Goal: Transaction & Acquisition: Purchase product/service

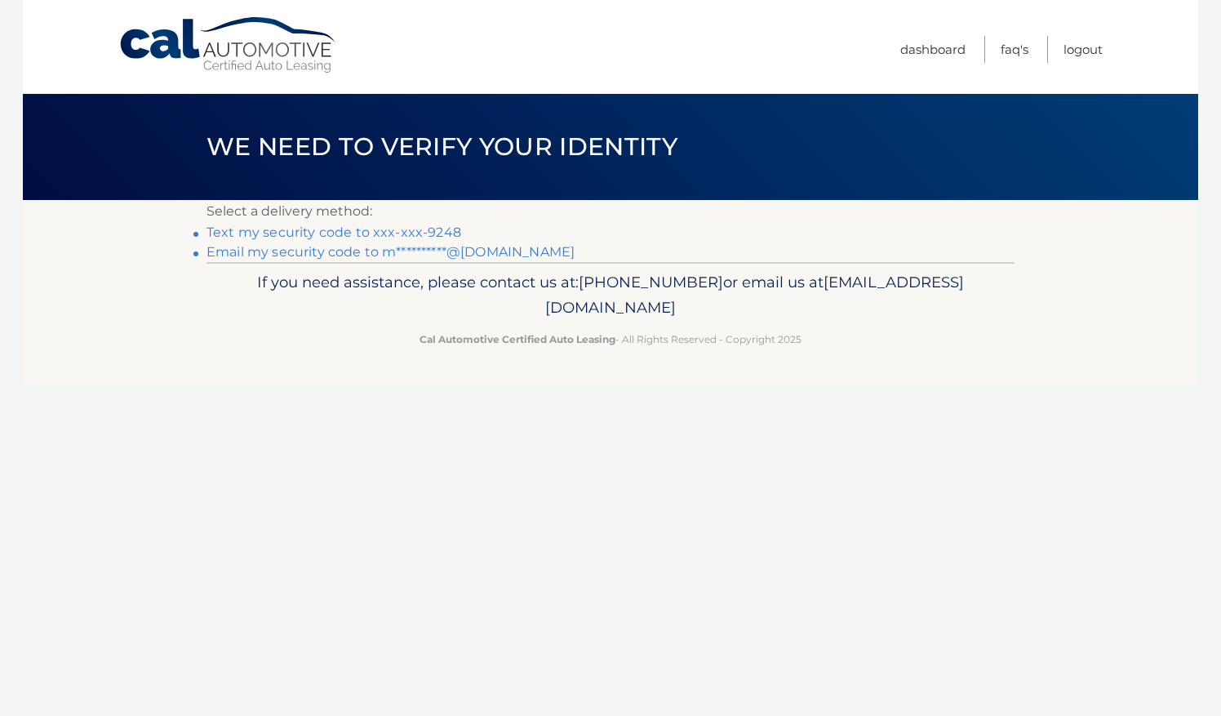
click at [440, 235] on link "Text my security code to xxx-xxx-9248" at bounding box center [334, 232] width 255 height 16
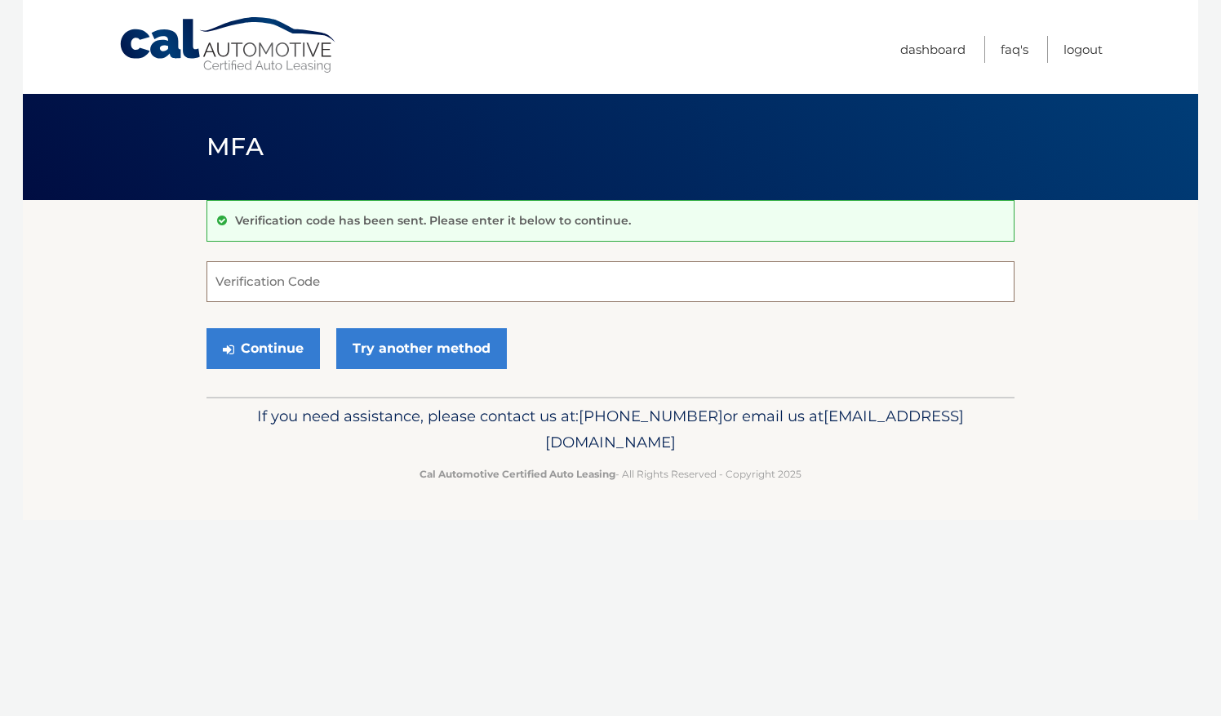
click at [438, 278] on input "Verification Code" at bounding box center [611, 281] width 808 height 41
type input "802864"
click at [294, 342] on button "Continue" at bounding box center [263, 348] width 113 height 41
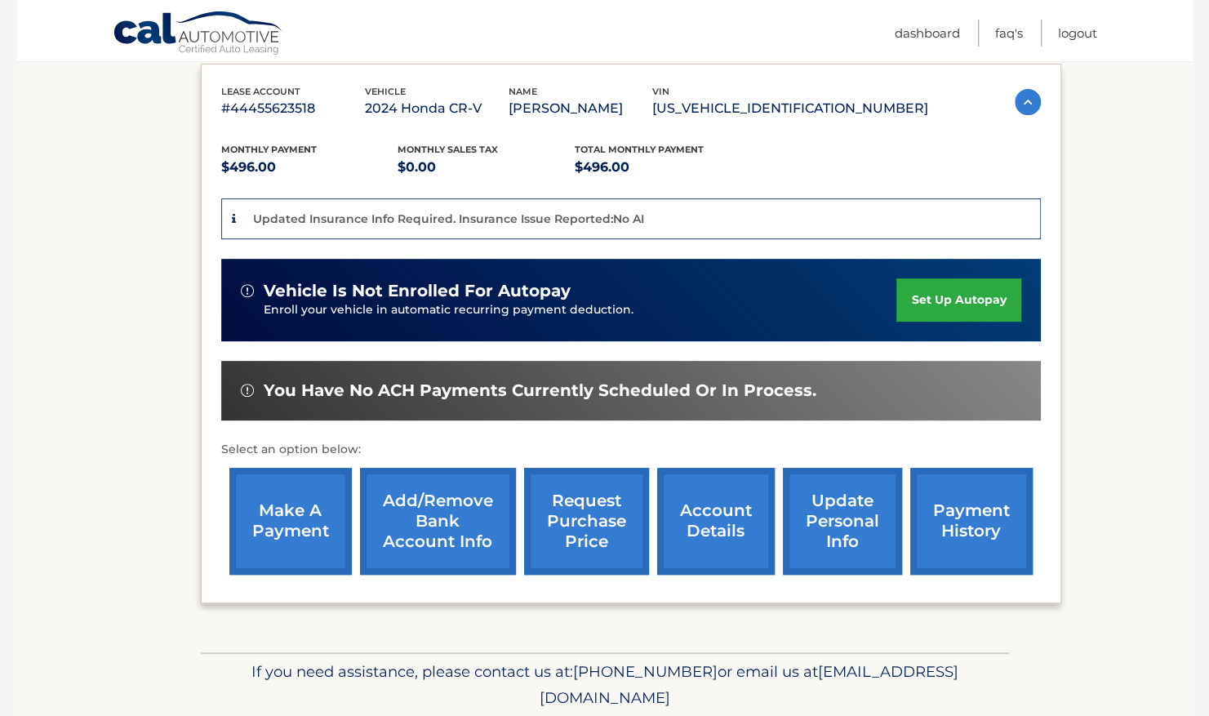
scroll to position [302, 0]
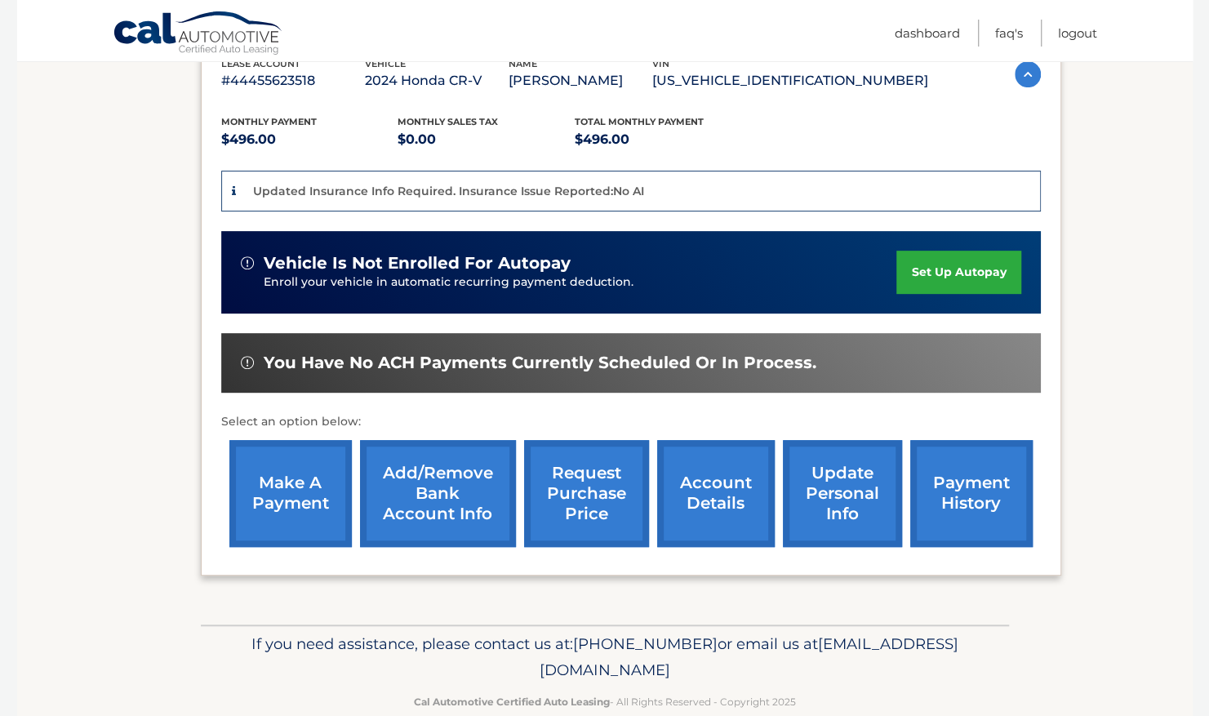
click at [275, 504] on link "make a payment" at bounding box center [290, 493] width 122 height 107
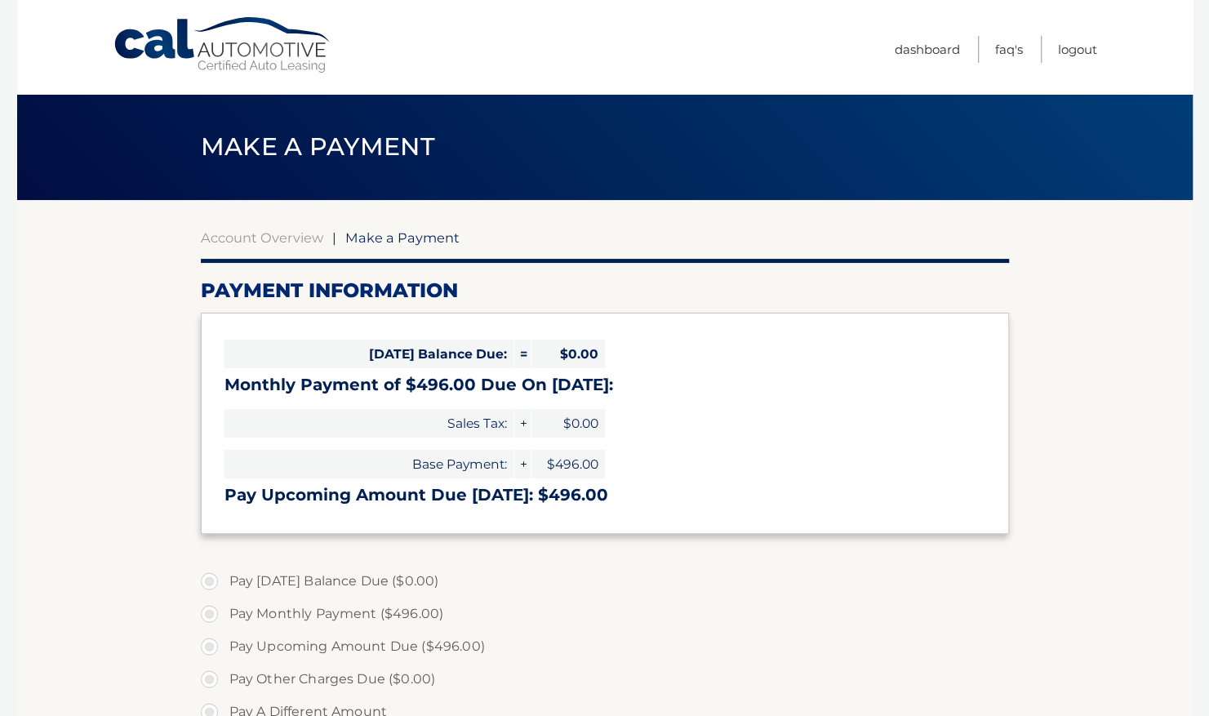
select select "YjBmZmY3YzQtMzY2YS00YzBkLTlhZmMtNTMxYjVjMDExMTg5"
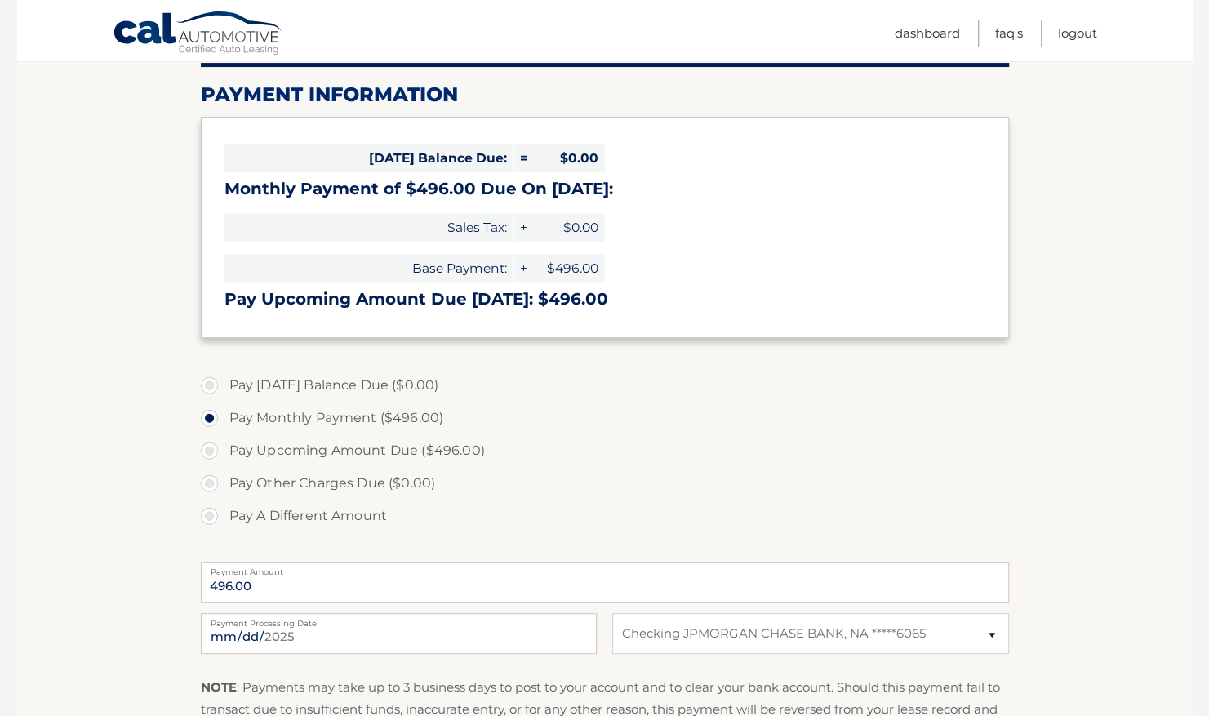
scroll to position [198, 0]
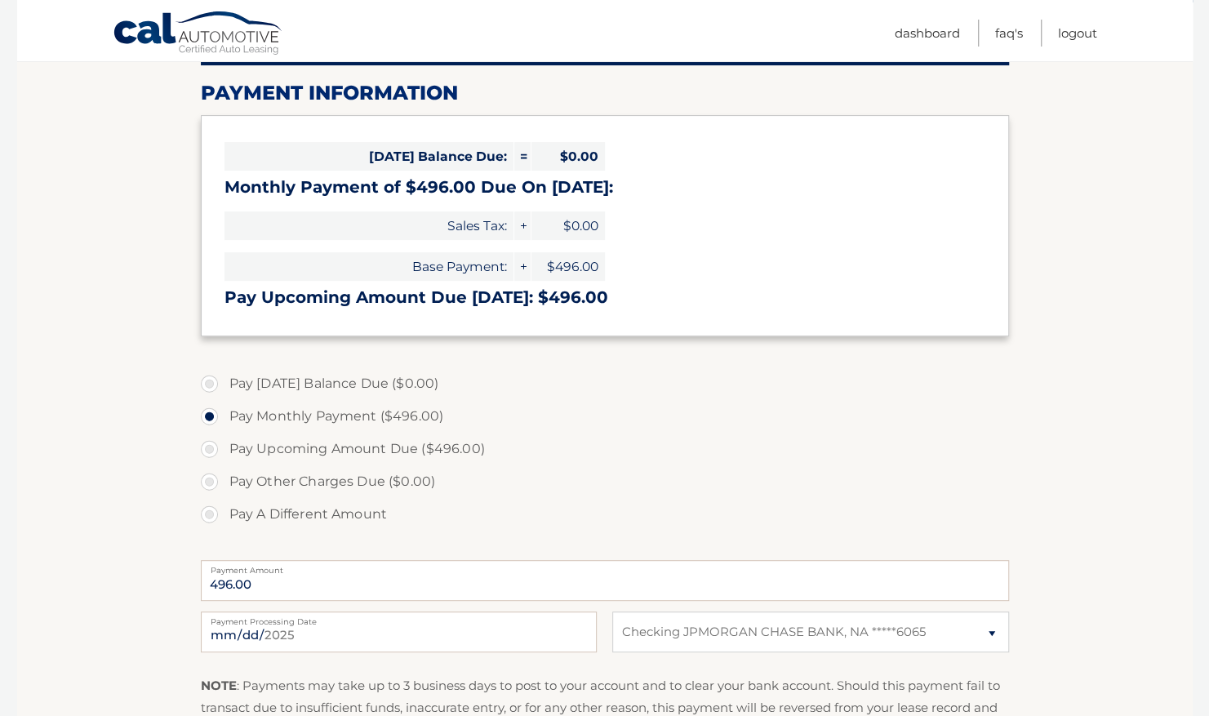
click at [211, 512] on label "Pay A Different Amount" at bounding box center [605, 514] width 808 height 33
click at [211, 512] on input "Pay A Different Amount" at bounding box center [215, 511] width 16 height 26
radio input "true"
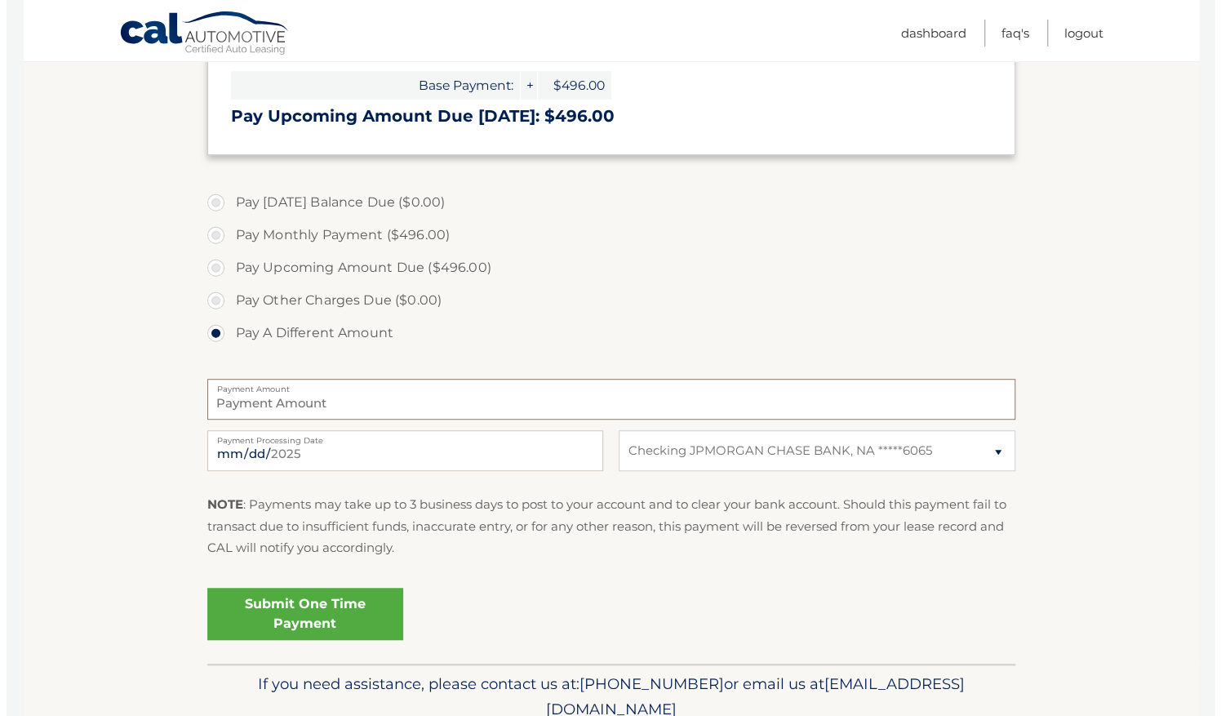
scroll to position [389, 0]
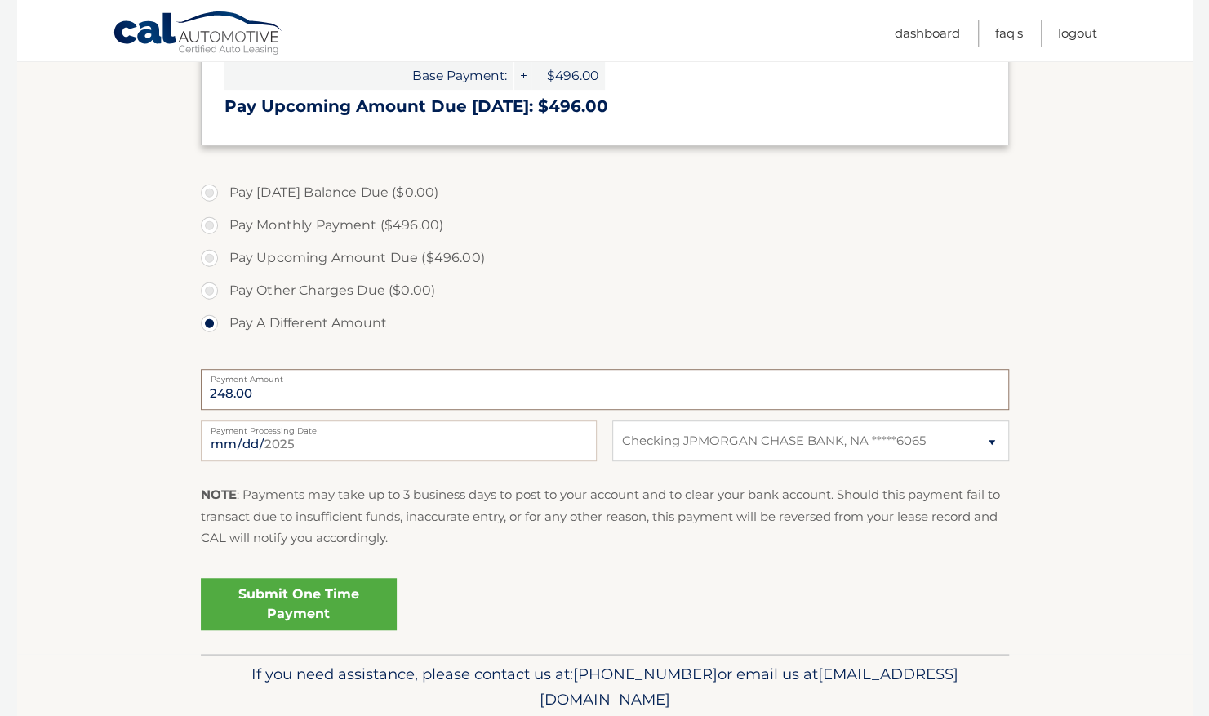
type input "248.00"
click at [328, 601] on link "Submit One Time Payment" at bounding box center [299, 604] width 196 height 52
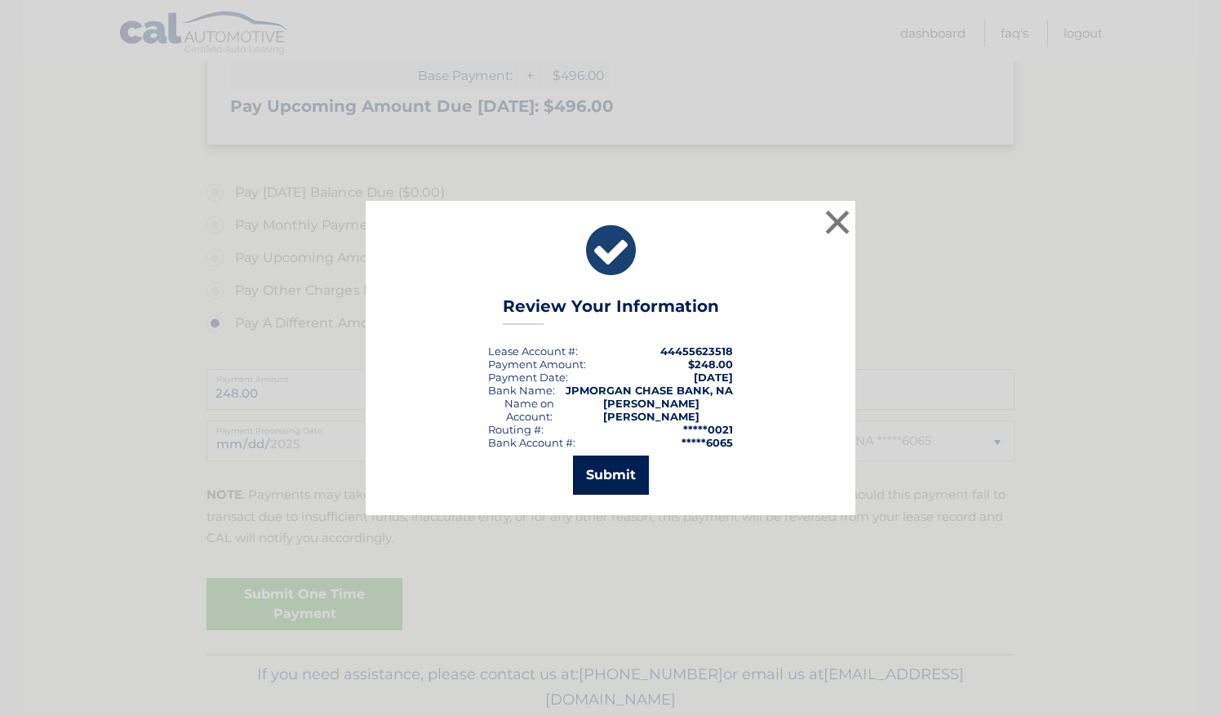
click at [611, 469] on button "Submit" at bounding box center [611, 475] width 76 height 39
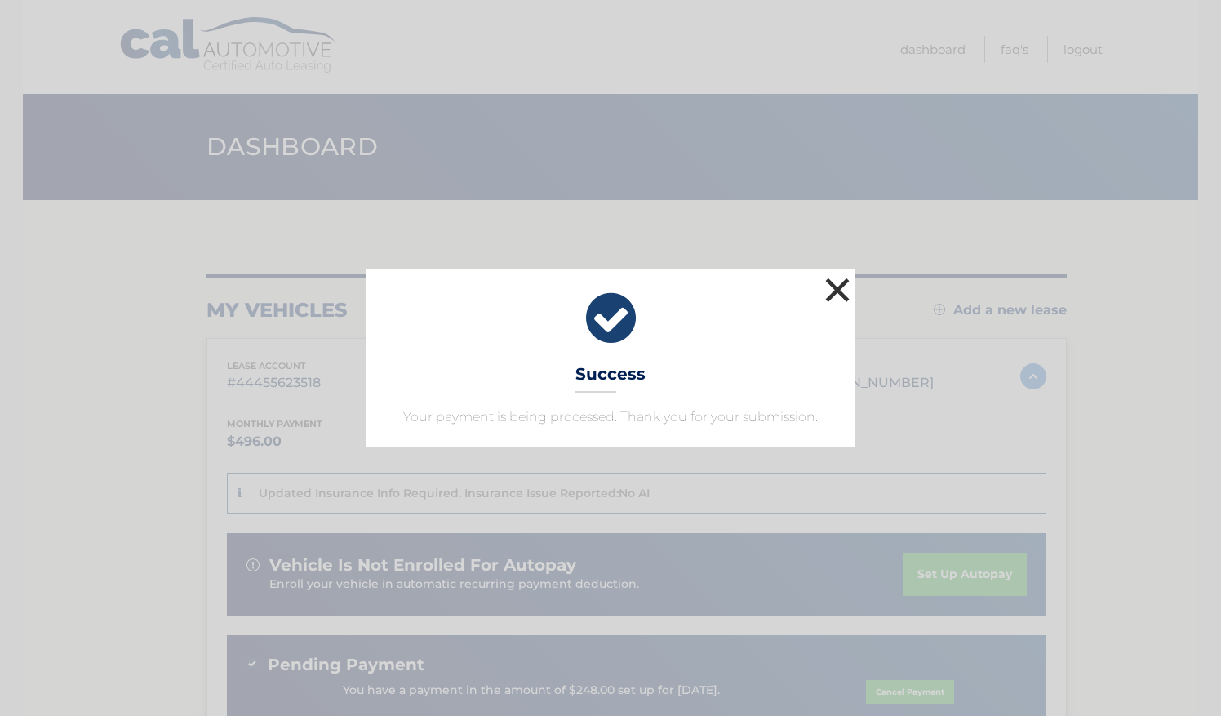
drag, startPoint x: 851, startPoint y: 286, endPoint x: 836, endPoint y: 291, distance: 16.5
click at [846, 289] on button "×" at bounding box center [837, 289] width 33 height 33
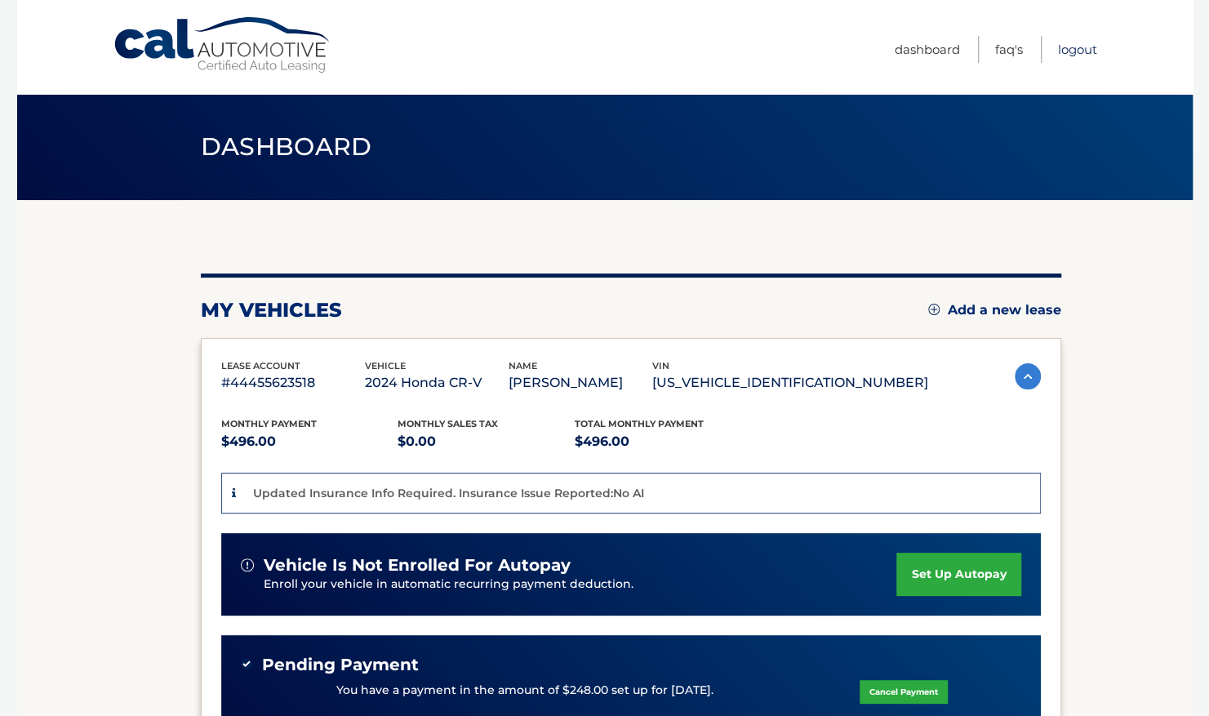
click at [1076, 52] on link "Logout" at bounding box center [1077, 49] width 39 height 27
